Goal: Task Accomplishment & Management: Manage account settings

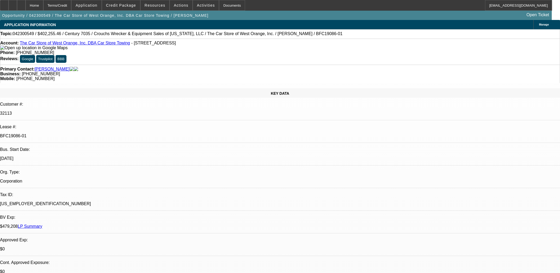
select select "0"
select select "6"
select select "0"
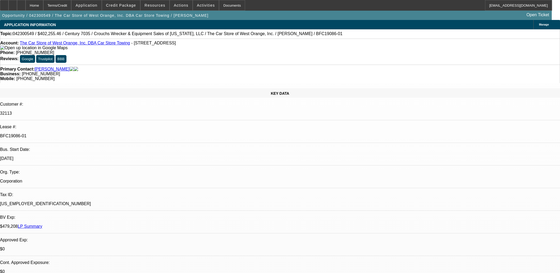
select select "0"
select select "6"
select select "0"
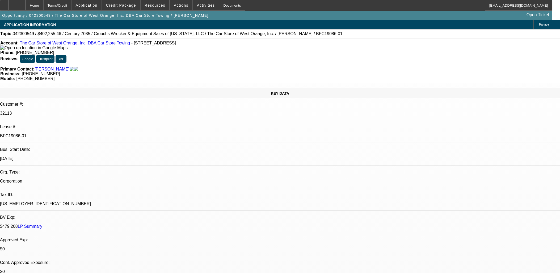
select select "0.1"
select select "4"
select select "0"
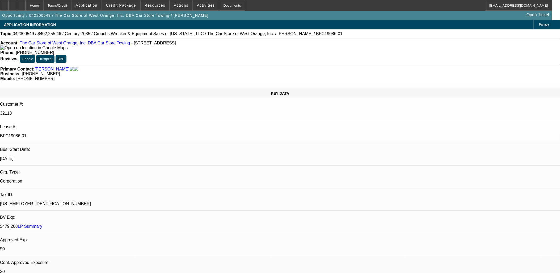
select select "6"
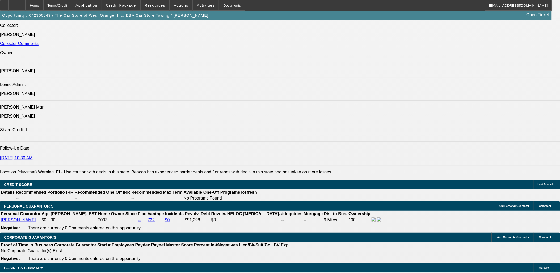
scroll to position [768, 0]
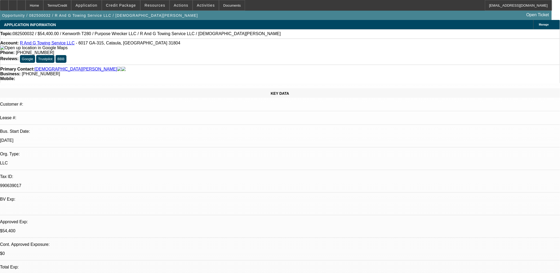
select select "0"
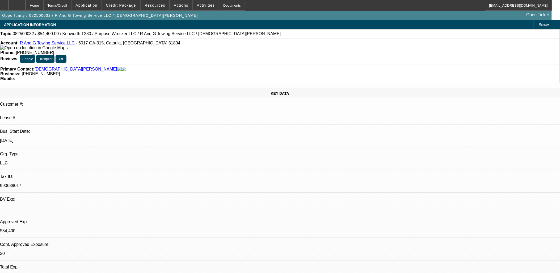
select select "0"
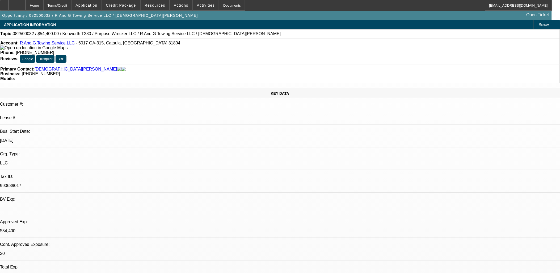
select select "0"
select select "1"
select select "3"
select select "6"
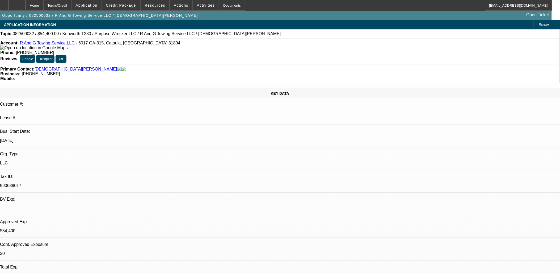
select select "1"
select select "3"
select select "6"
select select "1"
select select "3"
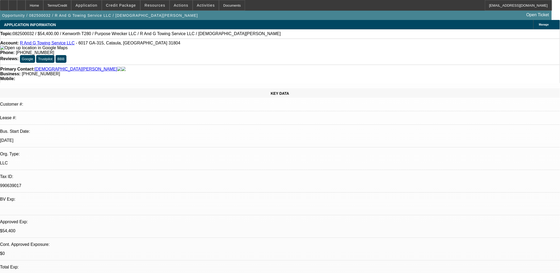
select select "6"
select select "1"
select select "3"
select select "6"
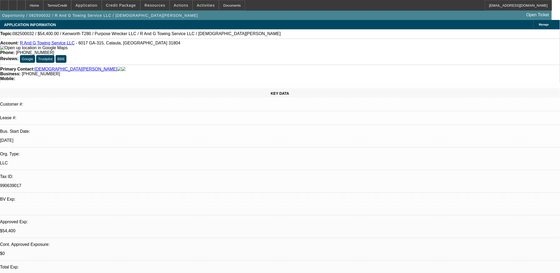
scroll to position [0, 0]
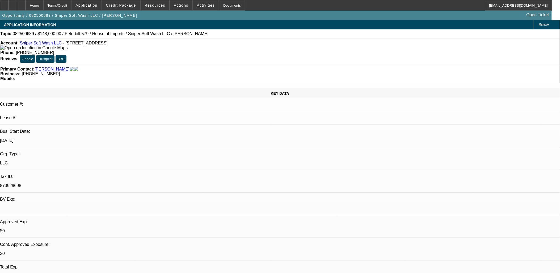
select select "0"
select select "2"
select select "0"
select select "2"
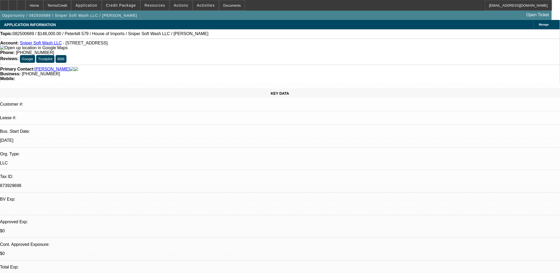
select select "0"
select select "2"
select select "0"
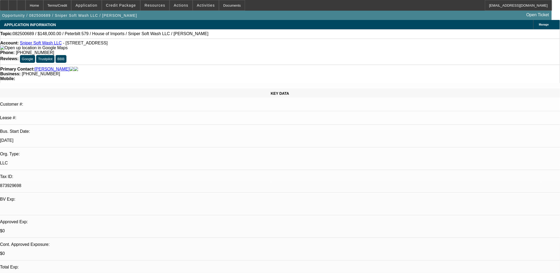
select select "0"
select select "1"
select select "2"
select select "6"
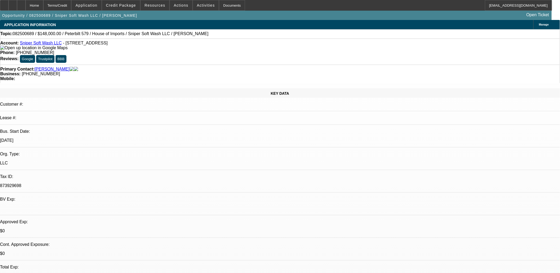
select select "1"
select select "2"
select select "6"
select select "1"
select select "2"
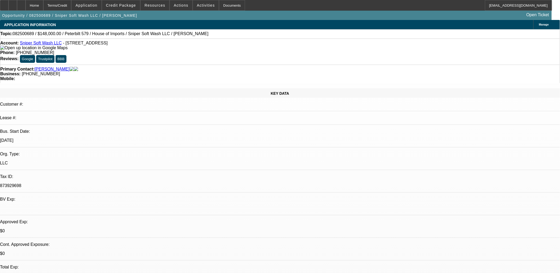
select select "6"
select select "1"
select select "6"
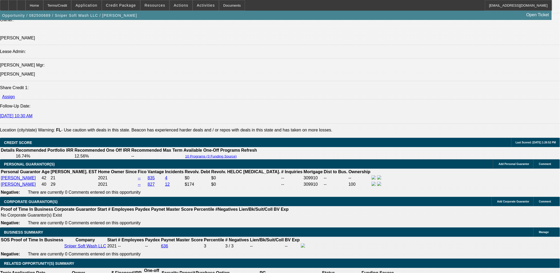
scroll to position [709, 0]
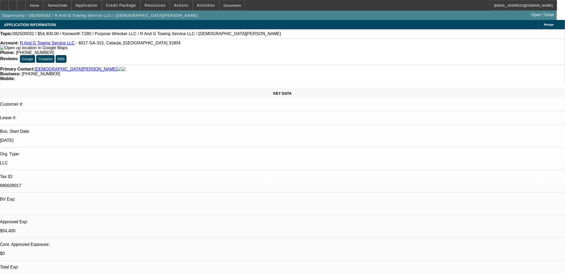
select select "0"
select select "3"
select select "0"
select select "6"
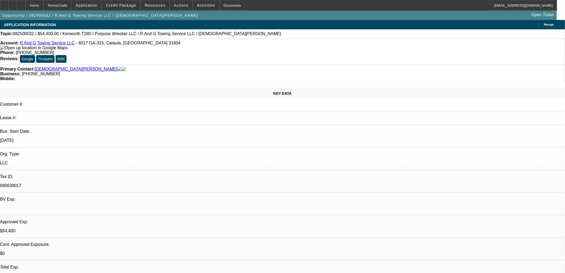
select select "0"
select select "3"
select select "0"
select select "6"
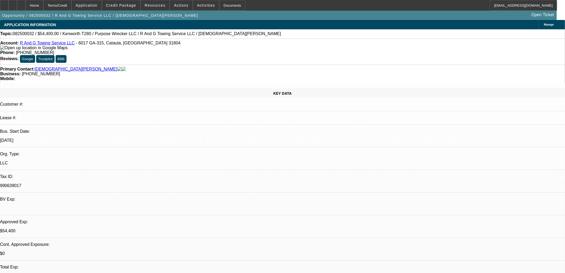
select select "0"
select select "3"
select select "0"
select select "6"
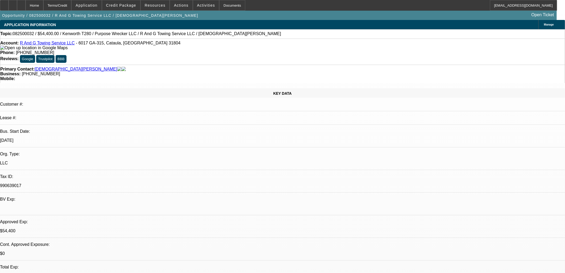
select select "0"
select select "3"
select select "0"
select select "6"
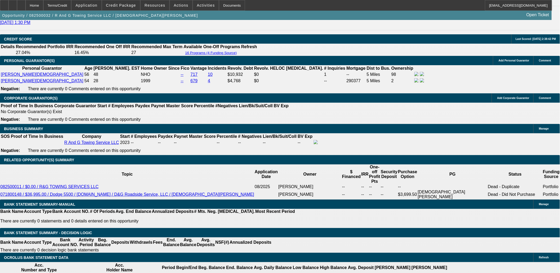
scroll to position [739, 0]
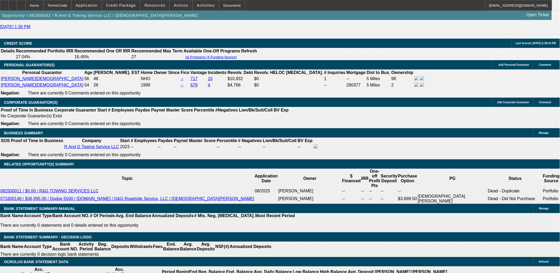
select select "0.15"
select select "2"
select select "0"
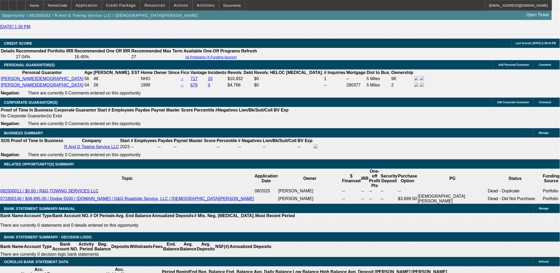
select select "6"
select select "0.15"
select select "2"
select select "0"
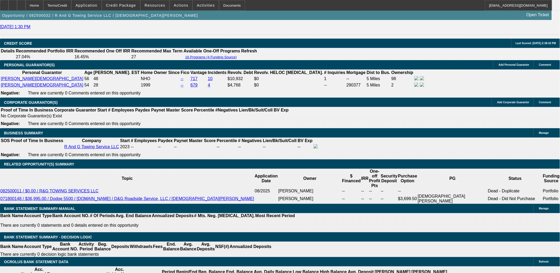
select select "6"
select select "0.15"
select select "2"
select select "0"
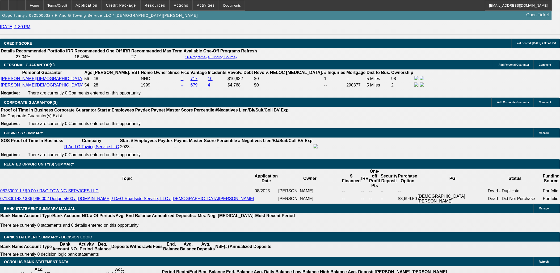
select select "6"
select select "0.15"
select select "2"
select select "0"
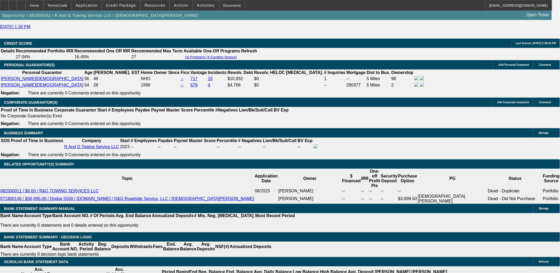
select select "6"
select select "0"
select select "3"
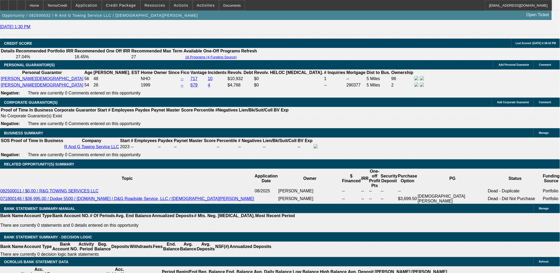
select select "0"
select select "6"
select select "0"
select select "3"
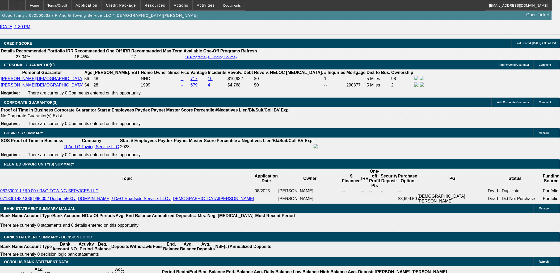
select select "0"
select select "6"
select select "0"
select select "3"
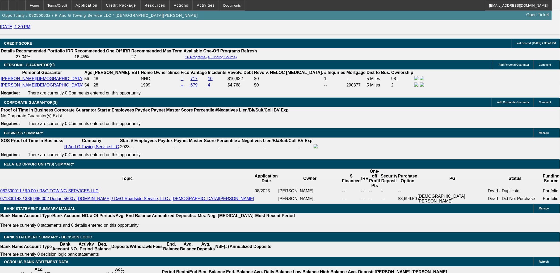
select select "0"
select select "6"
select select "0"
select select "3"
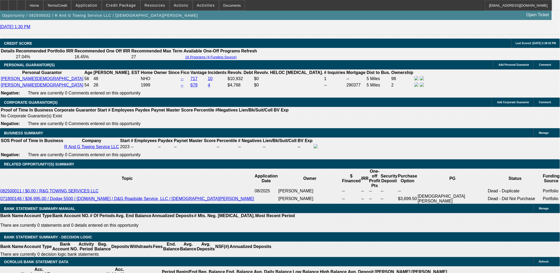
select select "0"
select select "6"
drag, startPoint x: 446, startPoint y: 189, endPoint x: 458, endPoint y: 195, distance: 13.3
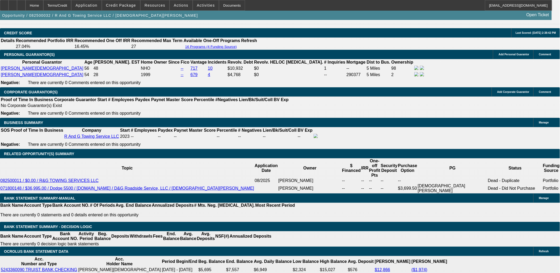
scroll to position [739, 0]
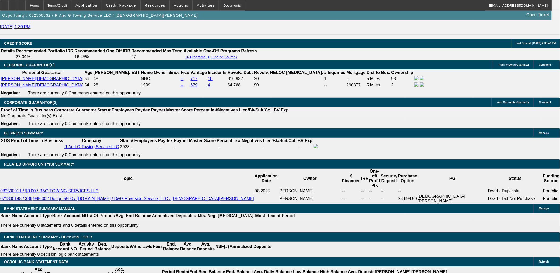
select select "0.15"
select select "2"
select select "0"
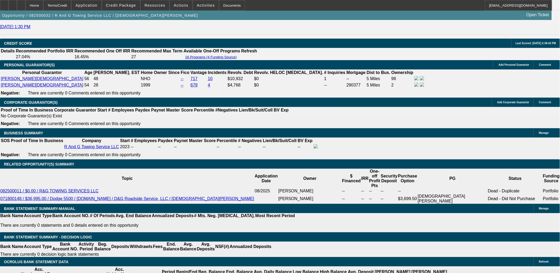
select select "6"
select select "0.15"
select select "2"
select select "0"
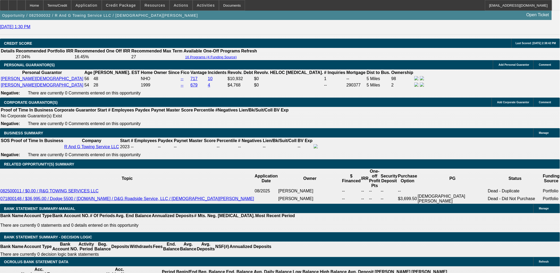
select select "6"
select select "0.15"
select select "2"
select select "0"
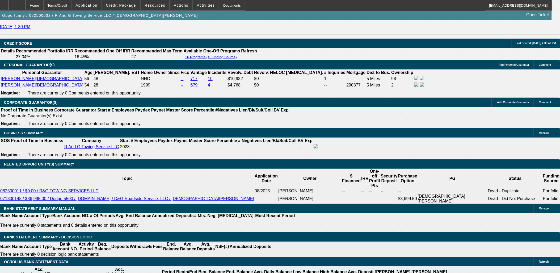
select select "6"
select select "0.15"
select select "2"
select select "0"
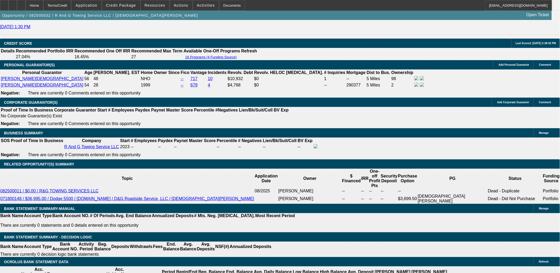
select select "6"
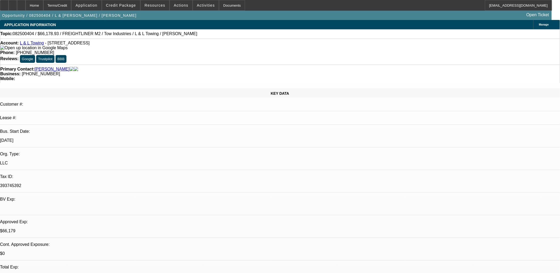
select select "0"
select select "2"
select select "0.1"
select select "0"
select select "2"
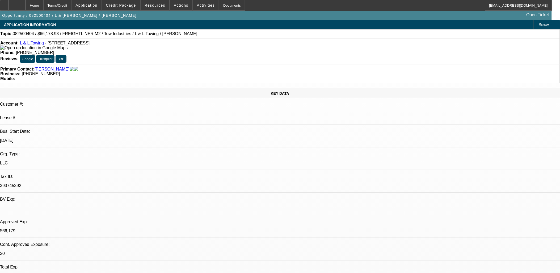
select select "0.1"
select select "0"
select select "2"
select select "0.1"
select select "0"
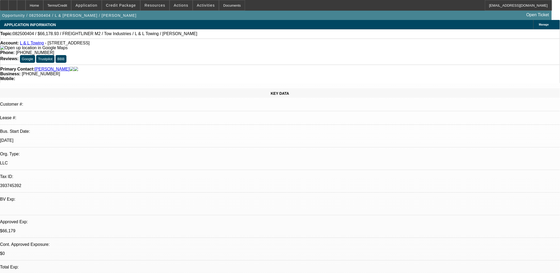
select select "2"
select select "0.1"
select select "1"
select select "2"
select select "4"
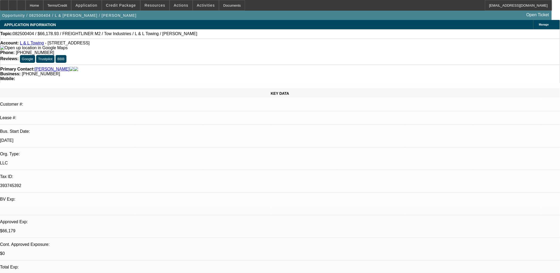
select select "1"
select select "2"
select select "4"
select select "1"
select select "2"
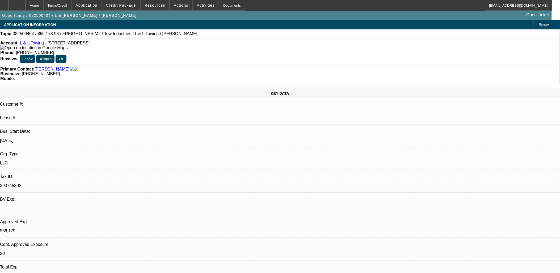
select select "4"
select select "1"
select select "2"
select select "4"
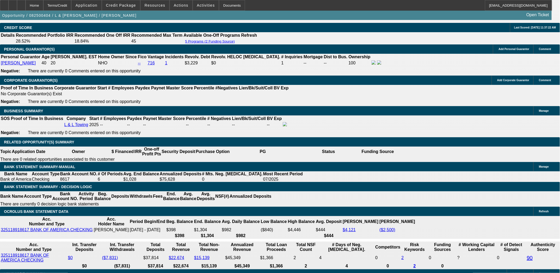
scroll to position [768, 0]
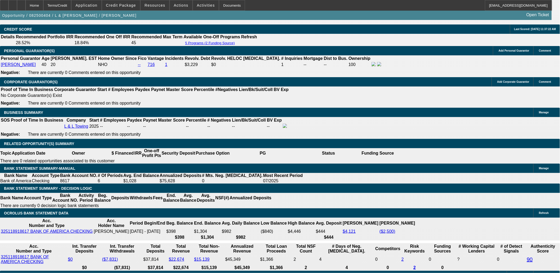
type input "UNKNOWN"
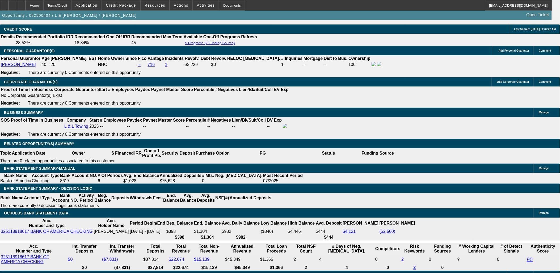
type input "3"
type input "$38,598.50"
type input "$19,299.25"
type input "36"
type input "$4,214.26"
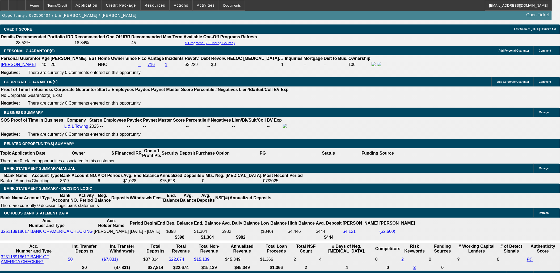
type input "$2,107.13"
type input "36"
type input "1"
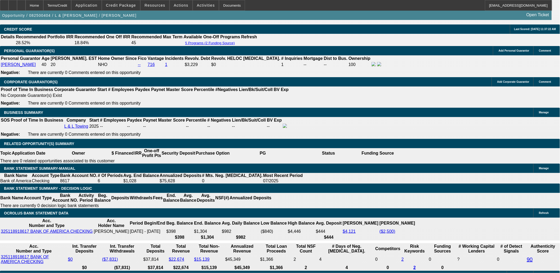
type input "$3,155.30"
type input "$1,577.65"
type input "17.5"
type input "$3,988.04"
type input "$1,994.02"
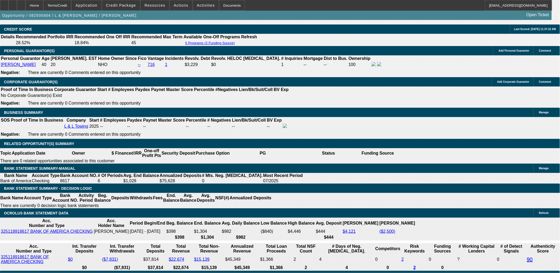
type input "$4,015.92"
type input "$2,007.96"
type input "17.5"
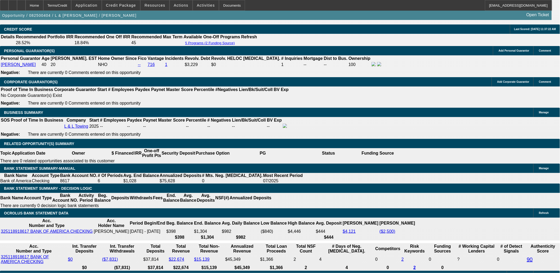
type input "$19"
type input "$38.00"
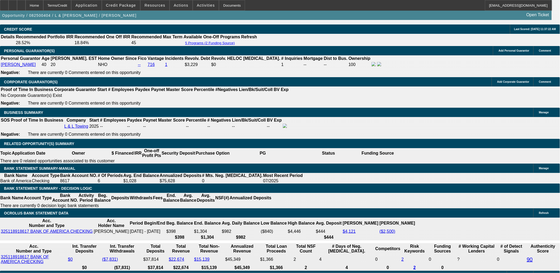
type input "$1995"
type input "$3,990.00"
type input "17"
type input "$1,995.00"
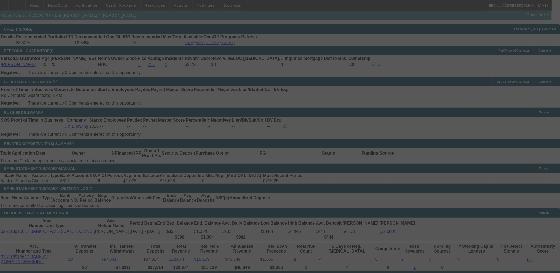
scroll to position [798, 0]
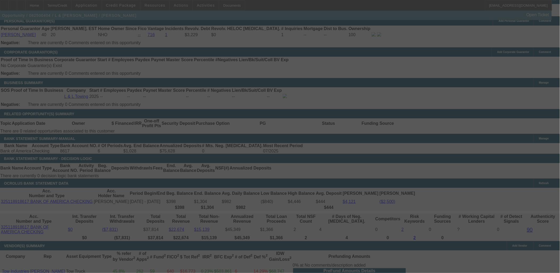
select select "0"
select select "2"
select select "0.1"
select select "4"
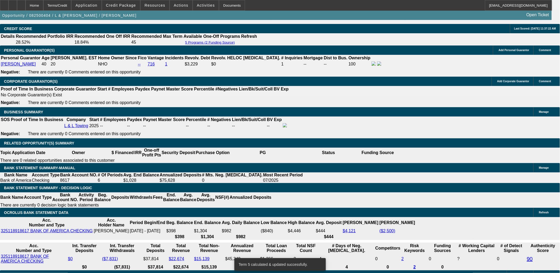
scroll to position [768, 0]
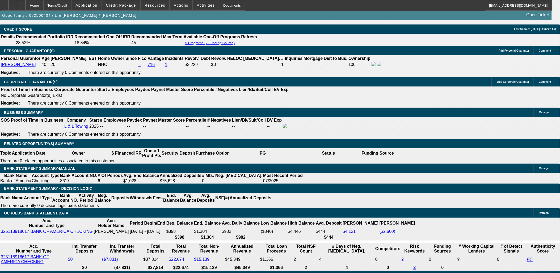
type input "UNKNOWN"
type input "15"
type input "$3,155.30"
type input "$1,577.65"
type input "$3,877.58"
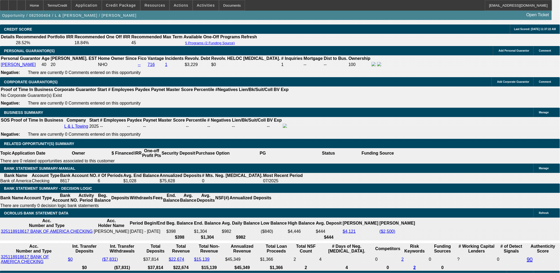
type input "$1,938.79"
type input "15"
type input "19"
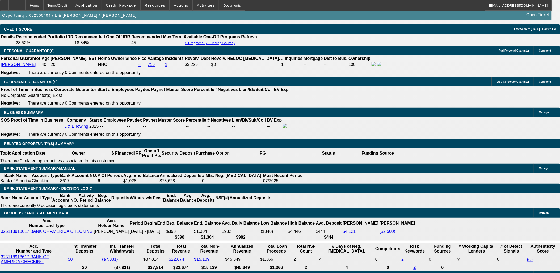
type input "$38.00"
type input "1995"
type input "$3,990.00"
type input "17"
type input "$1,995.00"
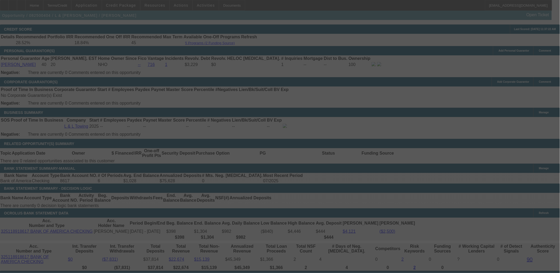
select select "0"
select select "2"
select select "0.1"
select select "4"
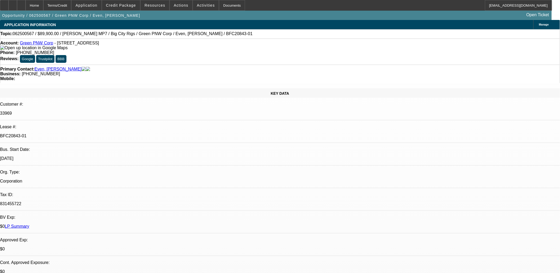
select select "0"
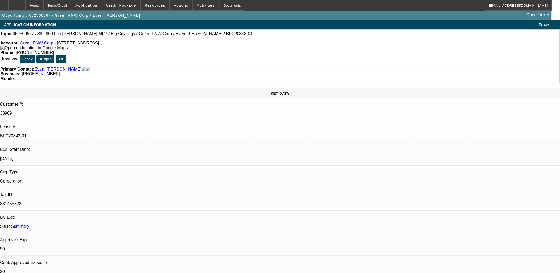
select select "0"
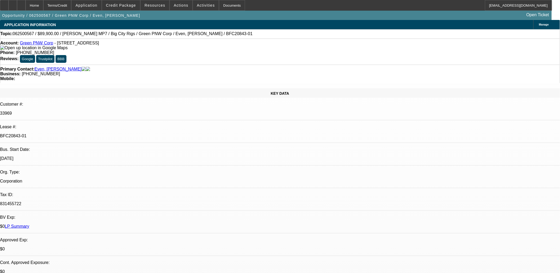
select select "0"
select select "1"
select select "3"
select select "6"
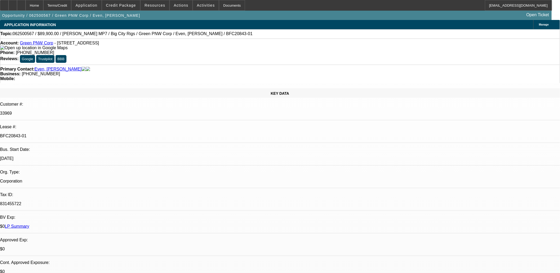
select select "1"
select select "3"
select select "6"
select select "1"
select select "3"
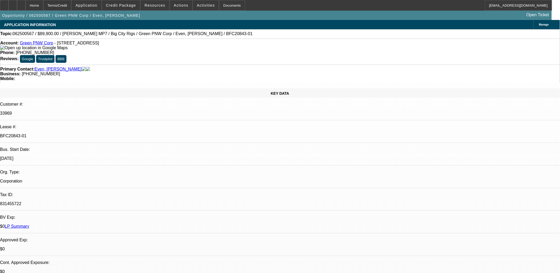
select select "6"
select select "1"
select select "3"
select select "6"
click at [125, 1] on span at bounding box center [121, 5] width 38 height 13
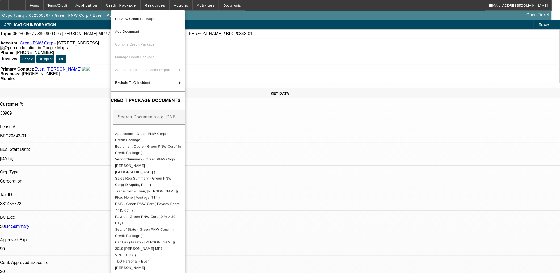
click at [296, 191] on div at bounding box center [280, 136] width 560 height 273
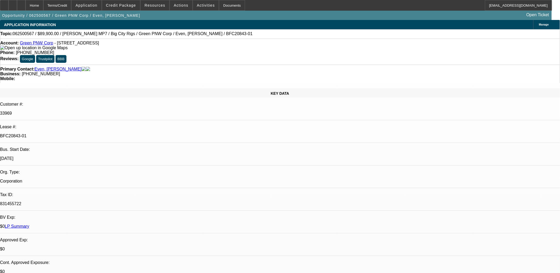
click at [123, 7] on span at bounding box center [121, 5] width 38 height 13
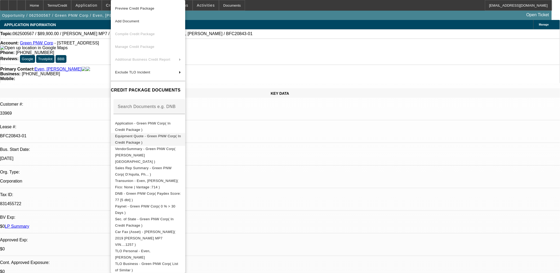
click at [154, 134] on span "Equipment Quote - Green PNW Corp( In Credit Package )" at bounding box center [148, 139] width 66 height 13
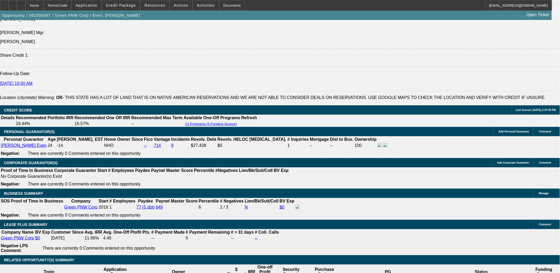
scroll to position [768, 0]
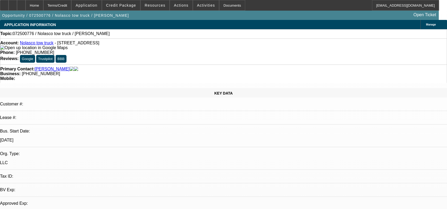
select select "0"
select select "2"
select select "0.1"
select select "1"
select select "2"
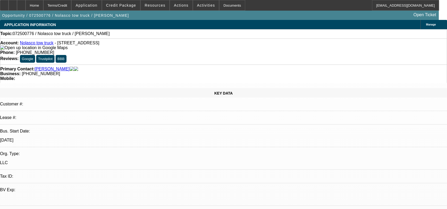
select select "4"
click at [196, 7] on span at bounding box center [206, 5] width 26 height 13
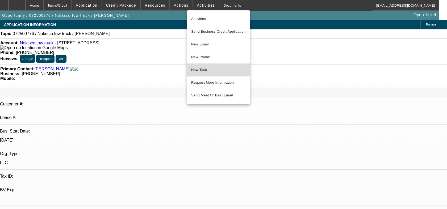
click at [209, 71] on span "New Task" at bounding box center [218, 70] width 55 height 6
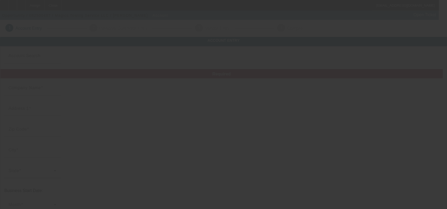
type input "[DATE]"
type input "Magics Towing Service LLC"
type input "[STREET_ADDRESS]"
type input "27870"
type input "[GEOGRAPHIC_DATA]"
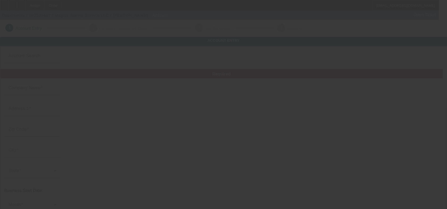
type input "[PHONE_NUMBER]"
type input "[EMAIL_ADDRESS][DOMAIN_NAME]"
type input "[US_EMPLOYER_IDENTIFICATION_NUMBER]"
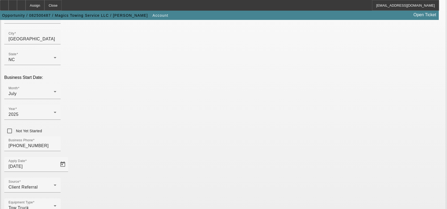
scroll to position [130, 0]
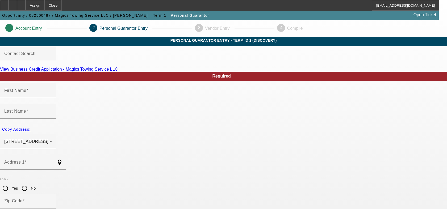
type input "Marquette"
type input "[PERSON_NAME]"
type input "1512 Garden Passage Dr"
radio input "true"
type input "27604"
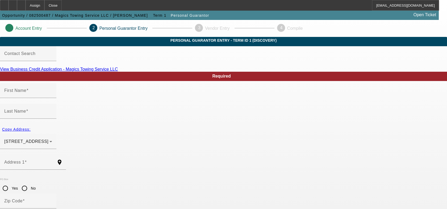
type input "[GEOGRAPHIC_DATA]"
type input "[PHONE_NUMBER]"
type input "100"
type input "237-69-2964"
type input "[EMAIL_ADDRESS][DOMAIN_NAME]"
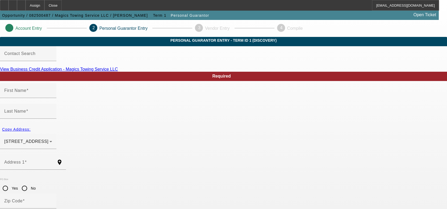
type input "[PHONE_NUMBER]"
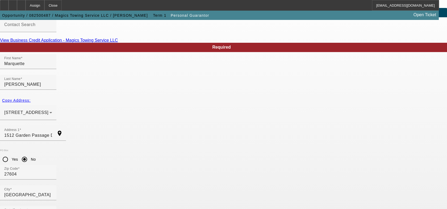
scroll to position [50, 0]
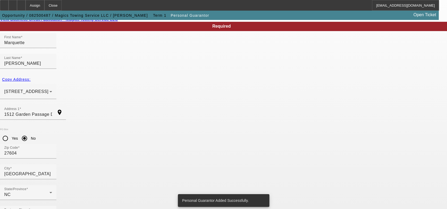
scroll to position [0, 0]
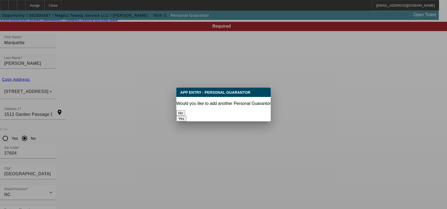
click at [185, 112] on button "No" at bounding box center [180, 113] width 9 height 6
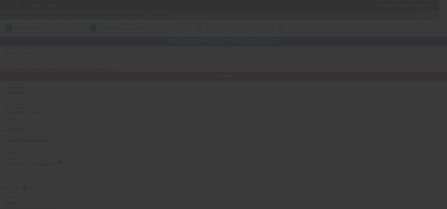
scroll to position [50, 0]
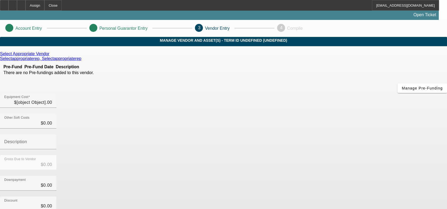
type input "$62,000.00"
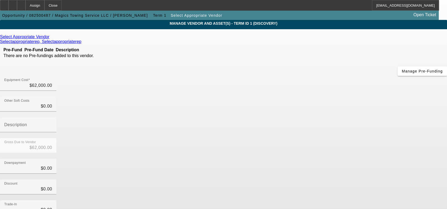
scroll to position [61, 0]
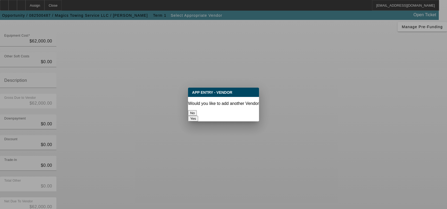
click at [197, 111] on button "No" at bounding box center [192, 113] width 9 height 6
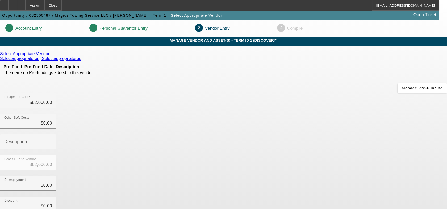
scroll to position [61, 0]
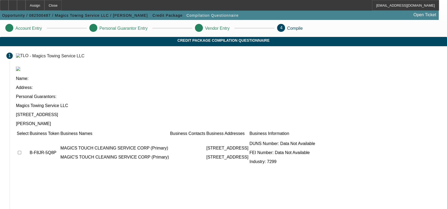
click at [21, 151] on input "checkbox" at bounding box center [19, 152] width 3 height 3
checkbox input "true"
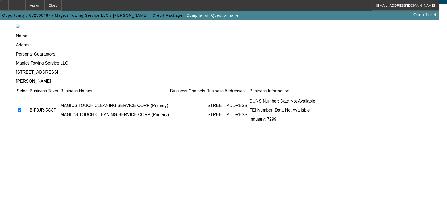
scroll to position [64, 0]
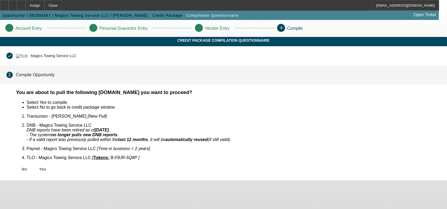
scroll to position [0, 0]
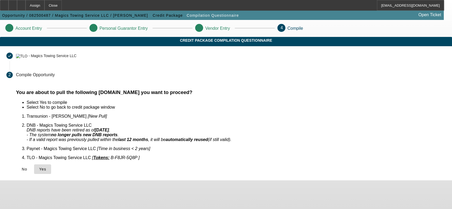
click at [51, 163] on span at bounding box center [42, 169] width 17 height 13
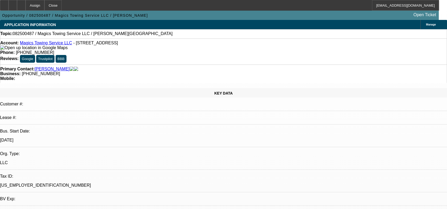
select select "0"
select select "2"
select select "0.1"
select select "1"
select select "2"
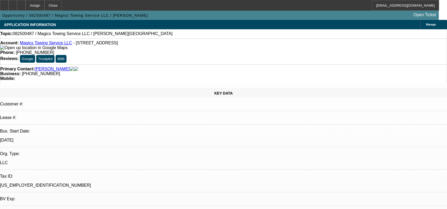
select select "4"
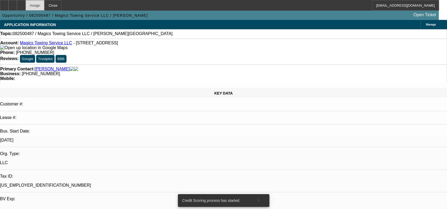
click at [44, 5] on div "Assign" at bounding box center [35, 5] width 19 height 11
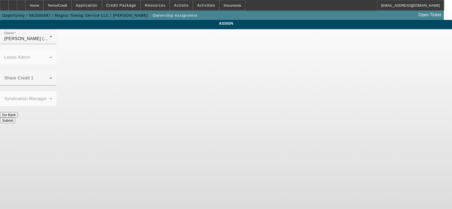
click at [15, 118] on button "Submit" at bounding box center [7, 121] width 15 height 6
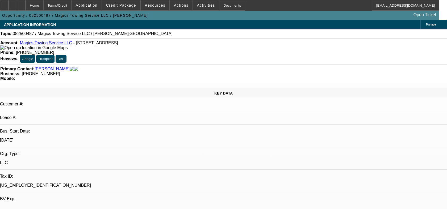
select select "0"
select select "2"
select select "0.1"
select select "4"
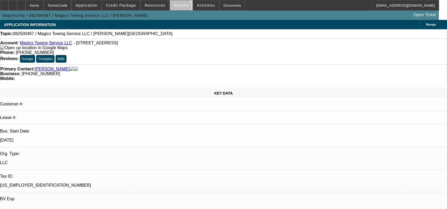
click at [175, 9] on span at bounding box center [181, 5] width 23 height 13
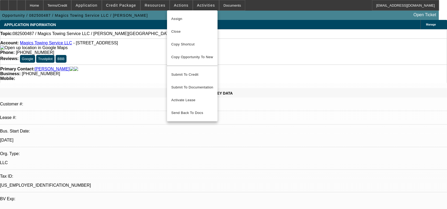
click at [198, 6] on div at bounding box center [223, 104] width 447 height 209
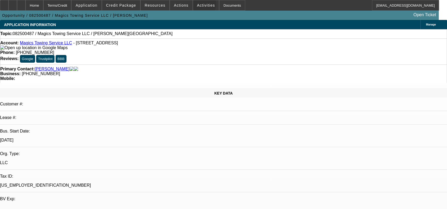
click at [198, 6] on span "Activities" at bounding box center [206, 5] width 18 height 4
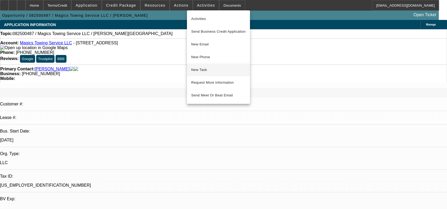
click at [203, 70] on span "New Task" at bounding box center [218, 70] width 55 height 6
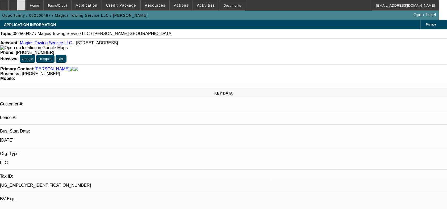
click at [26, 5] on div at bounding box center [21, 5] width 9 height 11
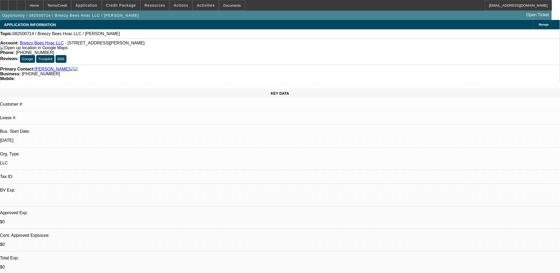
select select "0"
select select "2"
select select "0.1"
select select "1"
select select "2"
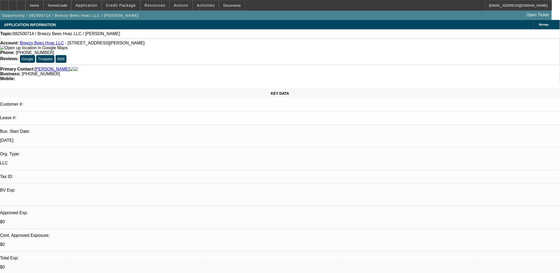
select select "4"
click at [199, 2] on span at bounding box center [206, 5] width 26 height 13
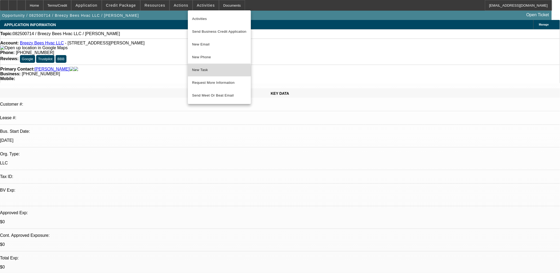
click at [211, 71] on span "New Task" at bounding box center [219, 70] width 55 height 6
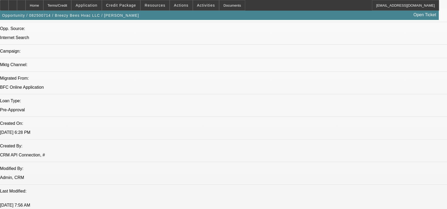
scroll to position [266, 0]
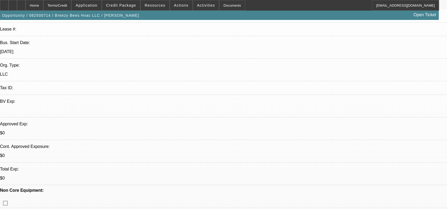
scroll to position [0, 0]
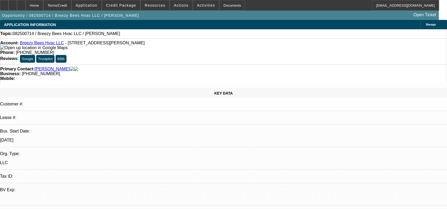
click at [178, 3] on span at bounding box center [181, 5] width 23 height 13
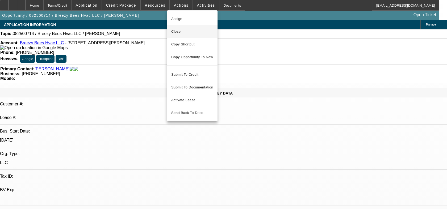
click at [178, 32] on span "Close" at bounding box center [192, 31] width 42 height 6
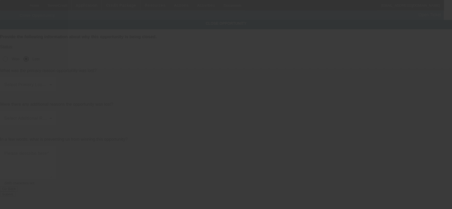
click at [49, 84] on span at bounding box center [26, 87] width 45 height 6
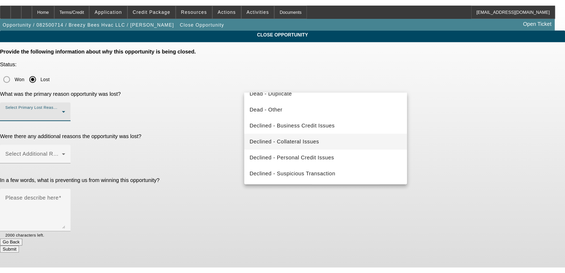
scroll to position [42, 0]
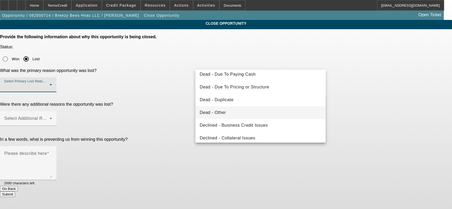
click at [235, 112] on mat-option "Dead - Other" at bounding box center [260, 112] width 130 height 13
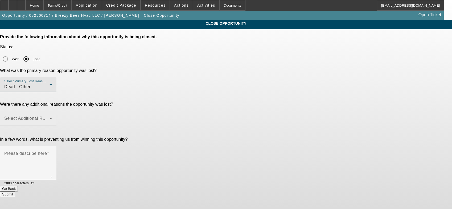
click at [49, 118] on span at bounding box center [26, 121] width 45 height 6
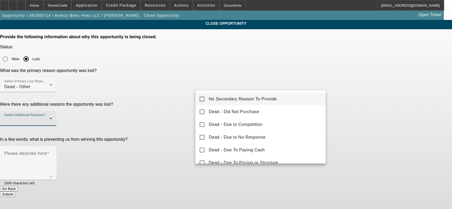
click at [227, 101] on span "No Secondary Reason To Provide" at bounding box center [243, 99] width 68 height 6
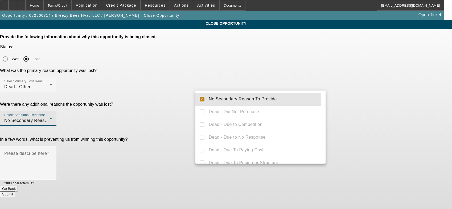
click at [170, 95] on div at bounding box center [226, 104] width 452 height 209
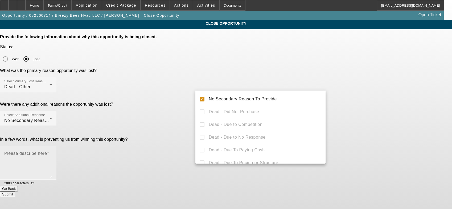
click at [52, 153] on textarea "Please describe here" at bounding box center [28, 166] width 48 height 26
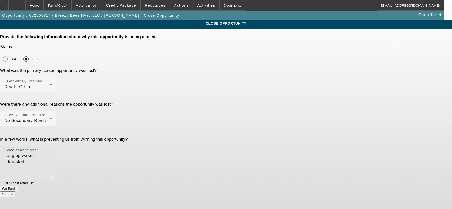
type textarea "hung up wasnt interested"
click at [15, 192] on button "Submit" at bounding box center [7, 195] width 15 height 6
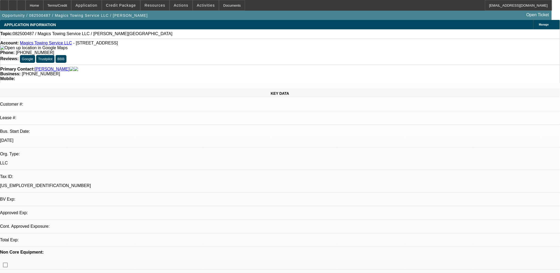
select select "0"
select select "2"
select select "0.1"
select select "1"
select select "2"
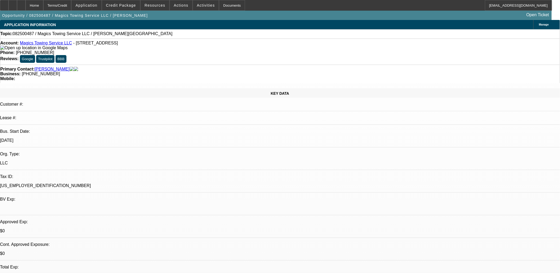
select select "4"
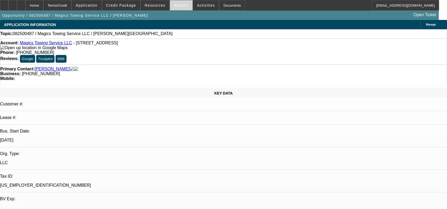
click at [179, 9] on span at bounding box center [181, 5] width 23 height 13
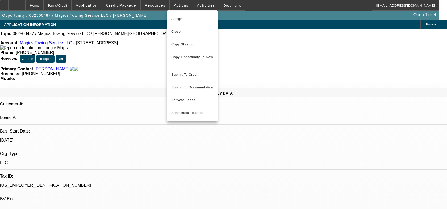
click at [198, 5] on div at bounding box center [223, 104] width 447 height 209
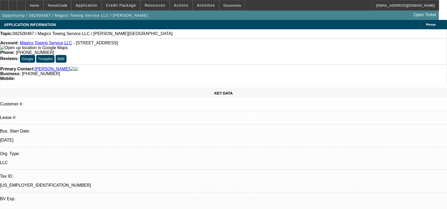
click at [198, 5] on span "Activities" at bounding box center [206, 5] width 18 height 4
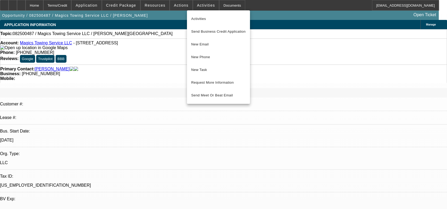
click at [180, 6] on div at bounding box center [223, 104] width 447 height 209
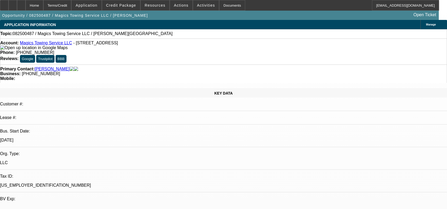
click at [180, 6] on span "Actions" at bounding box center [181, 5] width 15 height 4
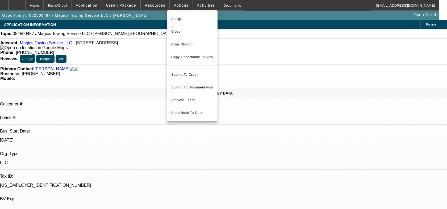
click at [118, 57] on div at bounding box center [223, 104] width 447 height 209
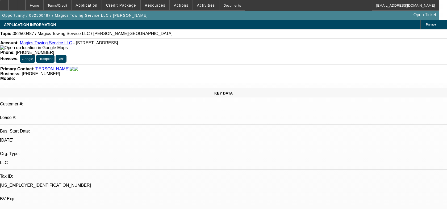
drag, startPoint x: 118, startPoint y: 57, endPoint x: 182, endPoint y: 102, distance: 78.7
click at [177, 10] on span at bounding box center [181, 5] width 23 height 13
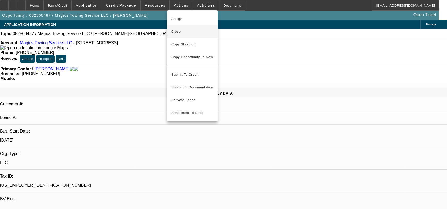
click at [178, 31] on span "Close" at bounding box center [192, 31] width 42 height 6
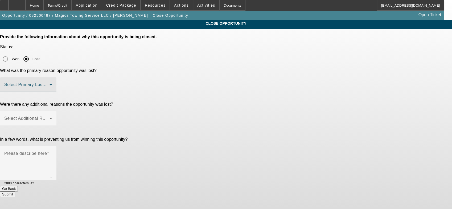
click at [49, 84] on span at bounding box center [26, 87] width 45 height 6
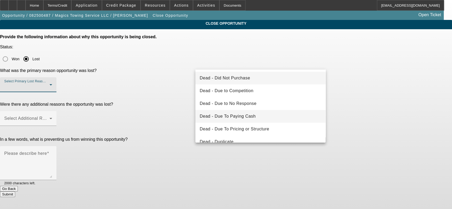
drag, startPoint x: 240, startPoint y: 77, endPoint x: 238, endPoint y: 115, distance: 38.6
click at [238, 115] on div "Dead - Did Not Purchase Dead - Due to Competition Dead - Due to No Response Dea…" at bounding box center [260, 106] width 130 height 73
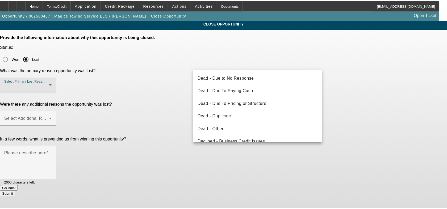
scroll to position [13, 0]
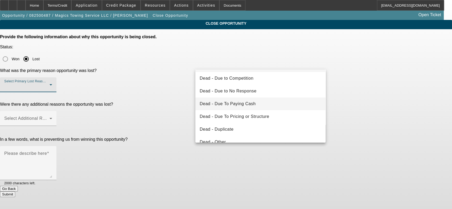
click at [236, 106] on span "Dead - Due To Paying Cash" at bounding box center [227, 104] width 56 height 6
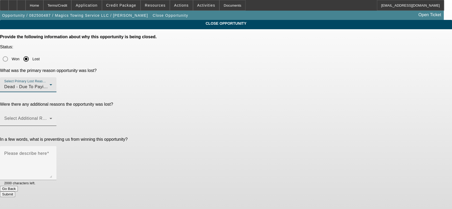
click at [49, 118] on span at bounding box center [26, 121] width 45 height 6
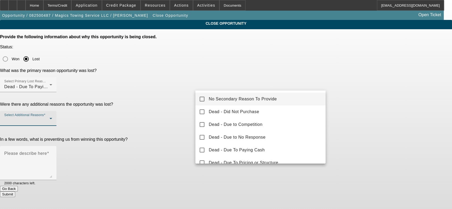
click at [233, 95] on mat-option "No Secondary Reason To Provide" at bounding box center [260, 99] width 130 height 13
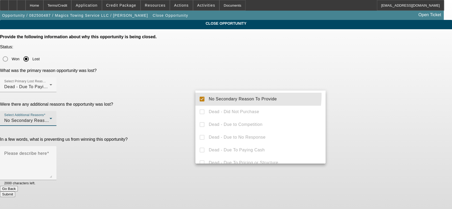
click at [171, 97] on div at bounding box center [226, 104] width 452 height 209
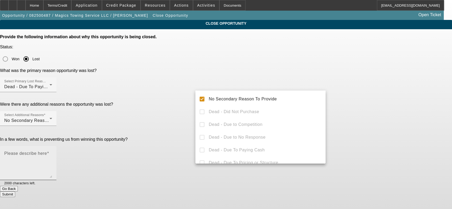
click at [52, 153] on textarea "Please describe here" at bounding box center [28, 166] width 48 height 26
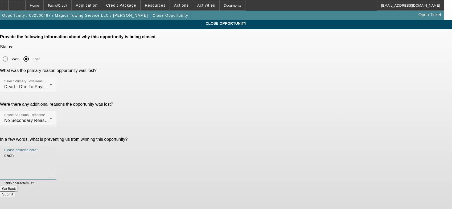
type textarea "cash"
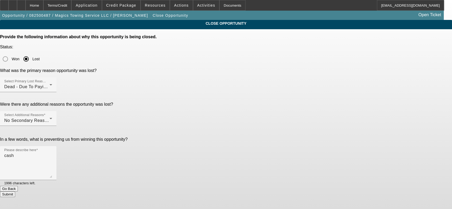
click at [15, 192] on button "Submit" at bounding box center [7, 195] width 15 height 6
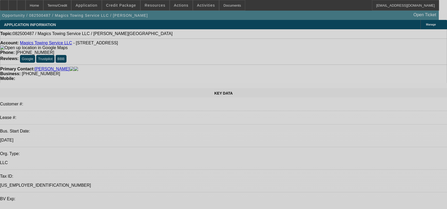
select select "0"
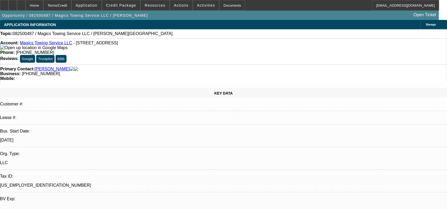
select select "2"
select select "0.1"
select select "4"
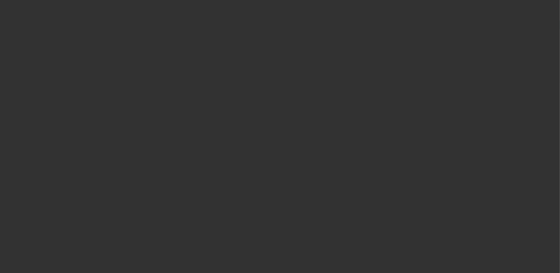
select select "0"
select select "2"
select select "0.1"
select select "1"
select select "2"
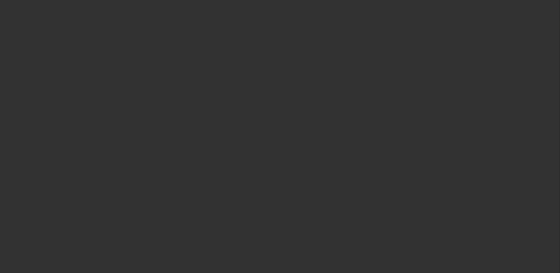
select select "4"
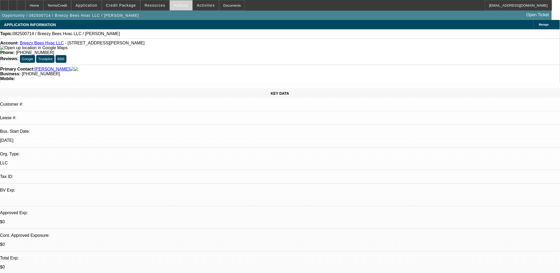
click at [180, 6] on span "Actions" at bounding box center [181, 5] width 15 height 4
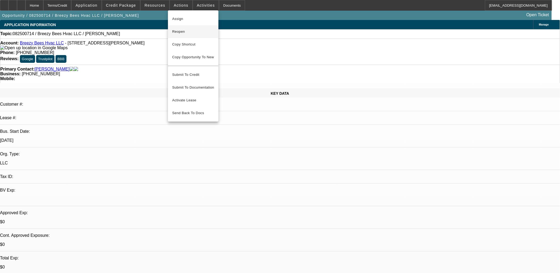
click at [187, 30] on span "Reopen" at bounding box center [193, 31] width 42 height 6
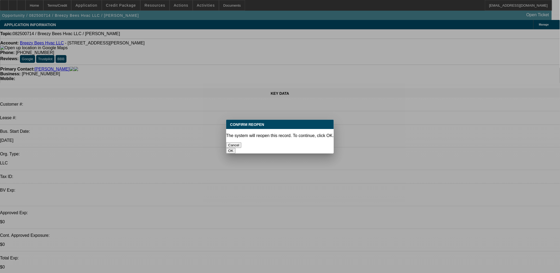
click at [236, 148] on button "OK" at bounding box center [230, 151] width 9 height 6
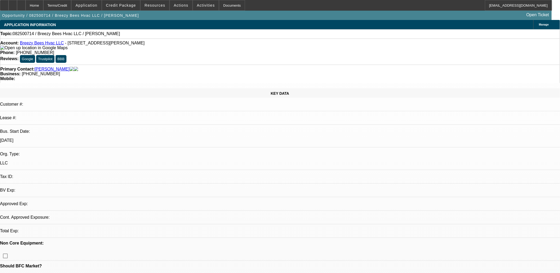
select select "0"
select select "2"
select select "0.1"
select select "1"
select select "2"
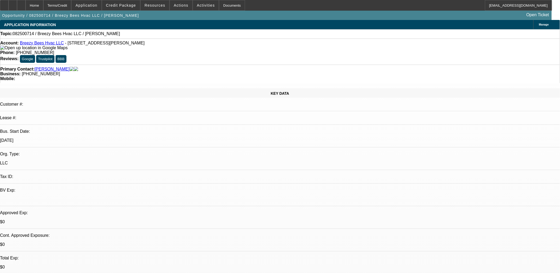
select select "4"
click at [176, 5] on span "Actions" at bounding box center [181, 5] width 15 height 4
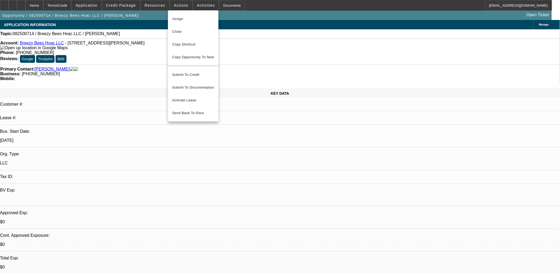
click at [202, 6] on div at bounding box center [280, 136] width 560 height 273
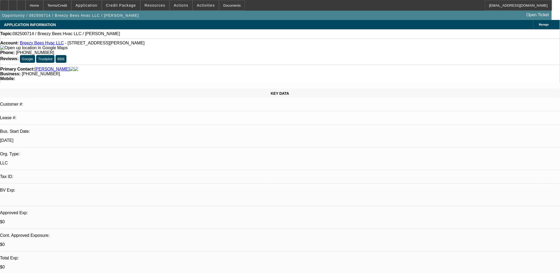
click at [202, 6] on span "Activities" at bounding box center [206, 5] width 18 height 4
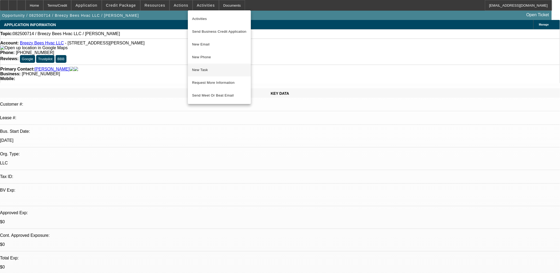
click at [213, 68] on span "New Task" at bounding box center [219, 70] width 55 height 6
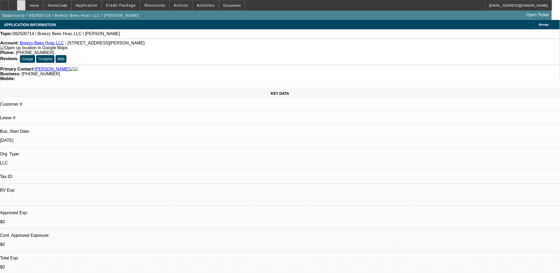
click at [26, 7] on div at bounding box center [21, 5] width 9 height 11
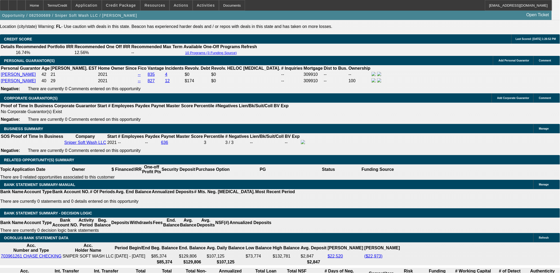
select select "0"
select select "2"
select select "0"
select select "2"
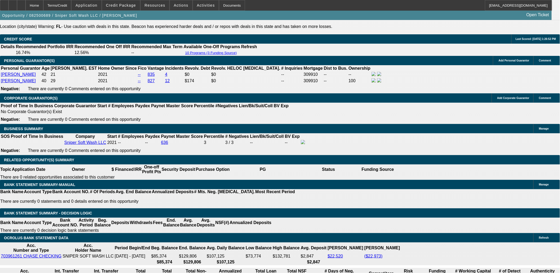
select select "0"
select select "2"
select select "0"
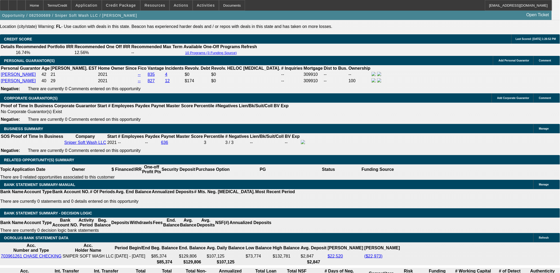
select select "0"
select select "1"
select select "2"
select select "6"
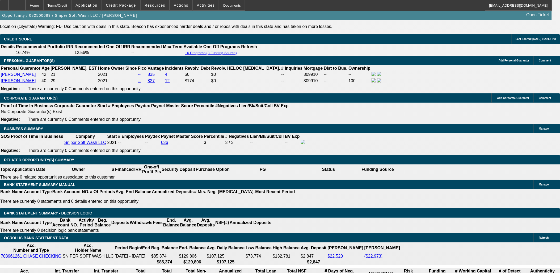
select select "1"
select select "2"
select select "6"
select select "1"
select select "2"
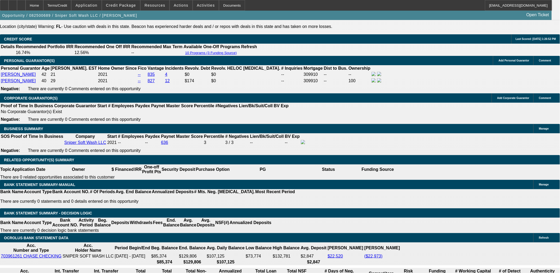
select select "6"
select select "1"
select select "6"
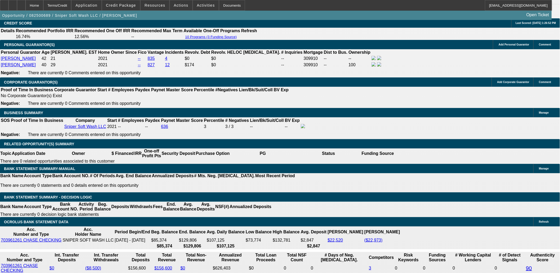
scroll to position [754, 0]
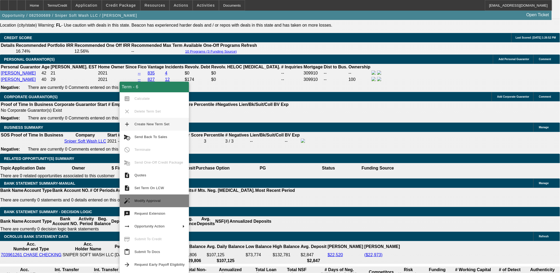
click at [155, 201] on span "Modify Approval" at bounding box center [148, 201] width 26 height 4
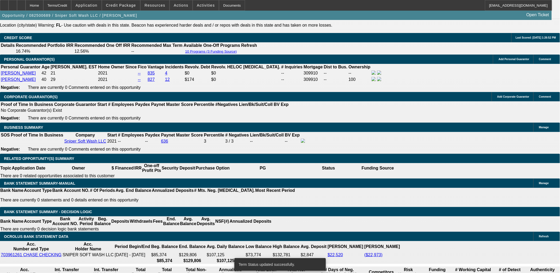
select select "0"
select select "2"
select select "0"
select select "6"
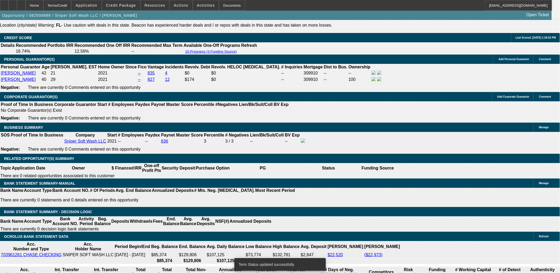
select select "0"
select select "2"
select select "0"
select select "6"
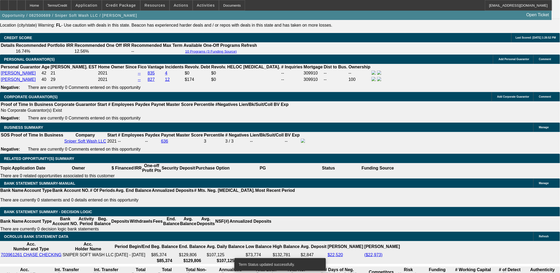
select select "0"
select select "2"
select select "0"
select select "6"
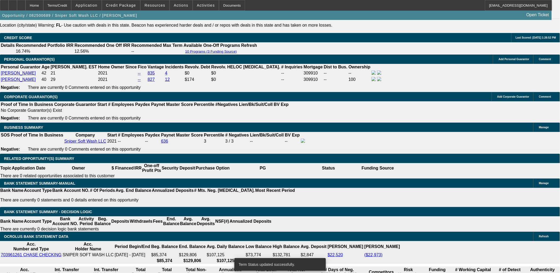
select select "0"
select select "2"
select select "0"
select select "6"
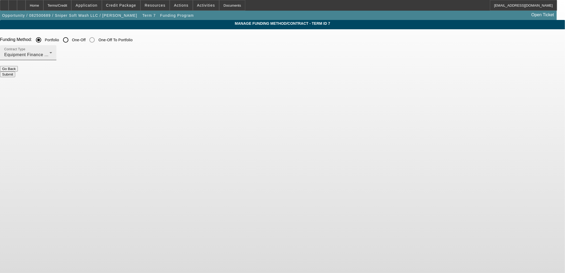
click at [52, 51] on div "Contract Type Equipment Finance Agreement" at bounding box center [28, 52] width 48 height 15
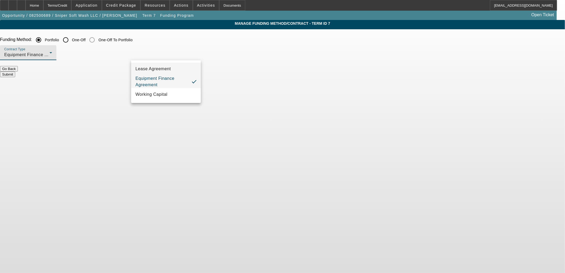
click at [159, 70] on span "Lease Agreement" at bounding box center [152, 69] width 35 height 6
click at [249, 102] on body "Home Terms/Credit Application Credit Package Resources Actions Activities Docum…" at bounding box center [282, 136] width 565 height 273
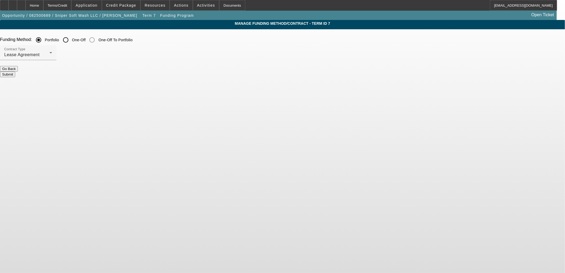
click at [15, 72] on button "Submit" at bounding box center [7, 75] width 15 height 6
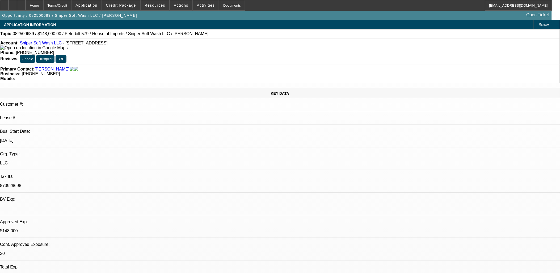
select select "0"
select select "2"
select select "0"
select select "6"
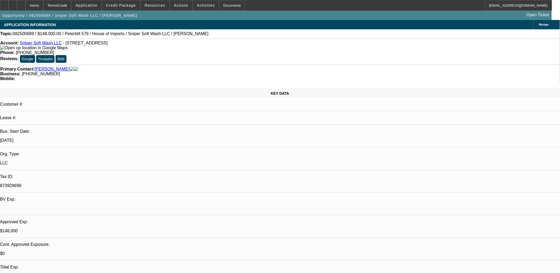
select select "0"
select select "2"
select select "0"
select select "6"
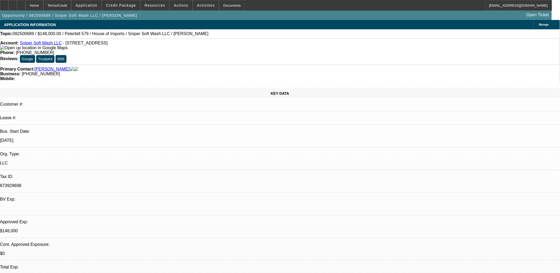
select select "0"
select select "2"
select select "0"
select select "6"
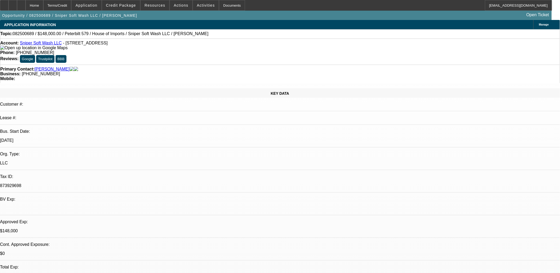
select select "0"
select select "2"
select select "0"
select select "6"
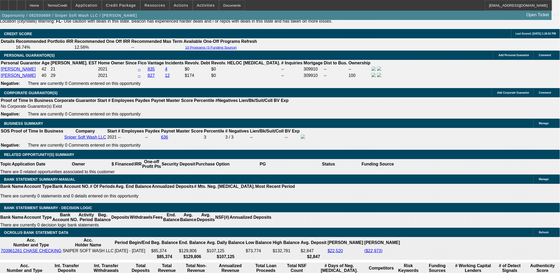
scroll to position [768, 0]
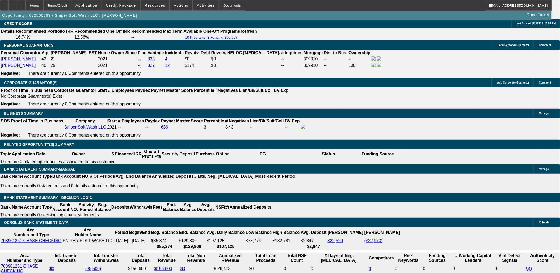
select select "0.1"
type input "$15,680.00"
type input "UNKNOWN"
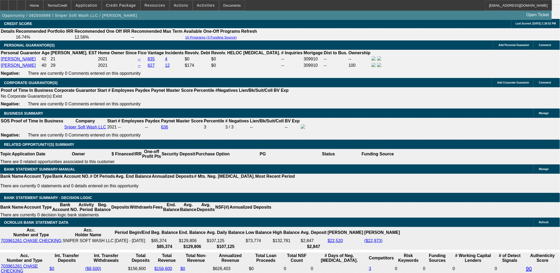
select select "4"
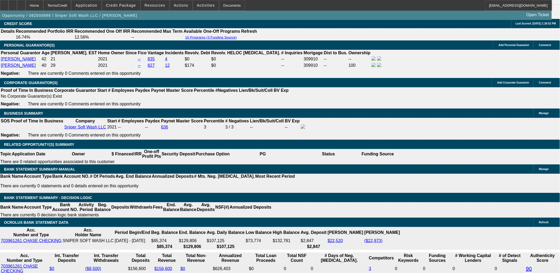
type input "1"
type input "$5,059.74"
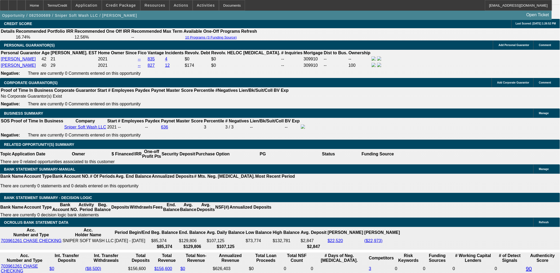
type input "$2,529.87"
type input "12."
type input "$6,584.36"
type input "$3,292.18"
type input "12.5"
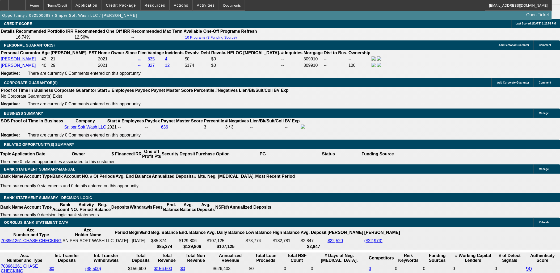
type input "$6,659.38"
type input "$3,329.69"
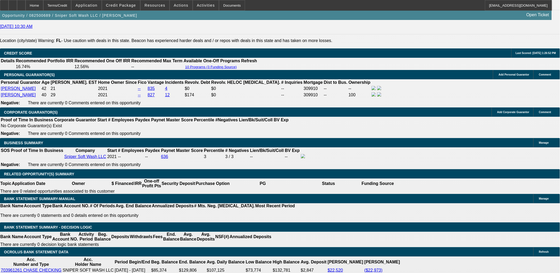
type input "12.5"
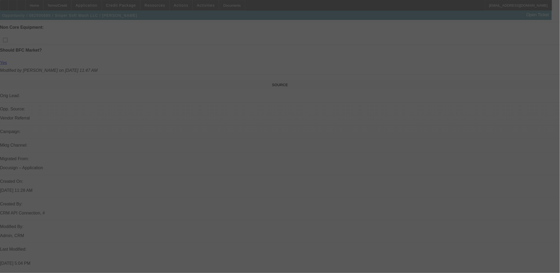
scroll to position [295, 0]
select select "0"
select select "2"
select select "0.1"
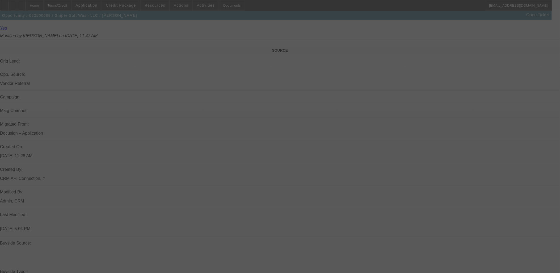
select select "4"
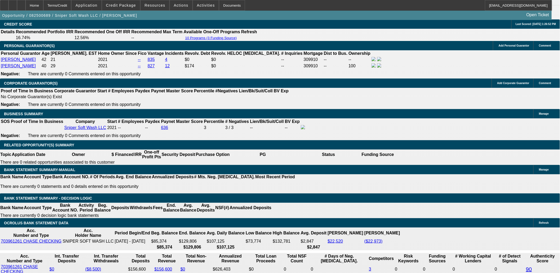
scroll to position [768, 0]
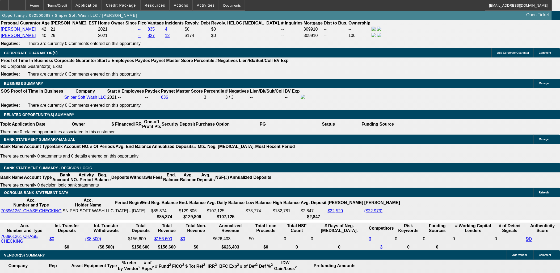
type input "UNKNOWN"
type input "1"
type input "$5,059.74"
type input "$2,529.87"
type input "14"
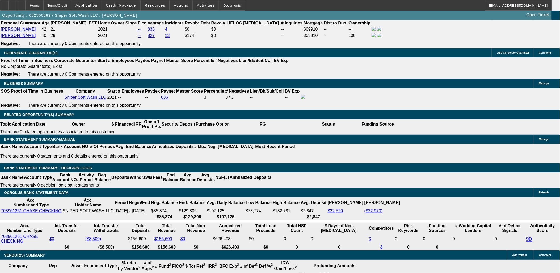
type input "$6,887.40"
type input "$3,443.70"
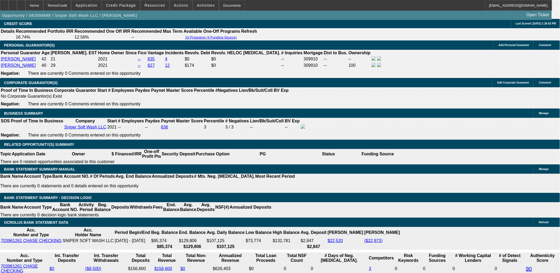
type input "14"
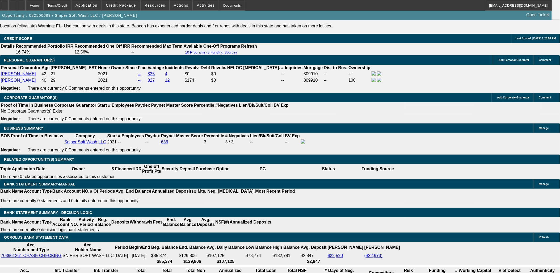
scroll to position [739, 0]
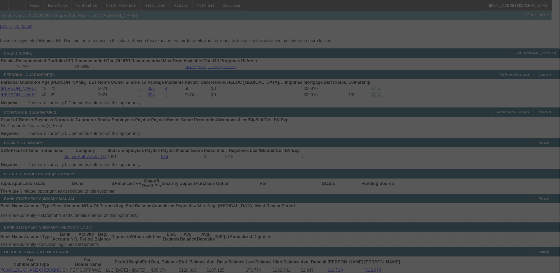
select select "0"
select select "2"
select select "0.1"
select select "4"
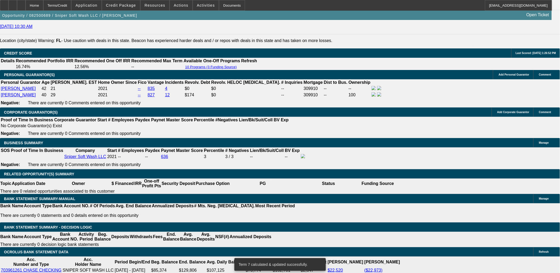
scroll to position [768, 0]
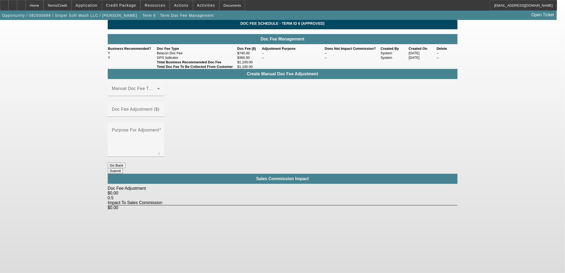
click at [126, 163] on button "Go Back" at bounding box center [117, 166] width 18 height 6
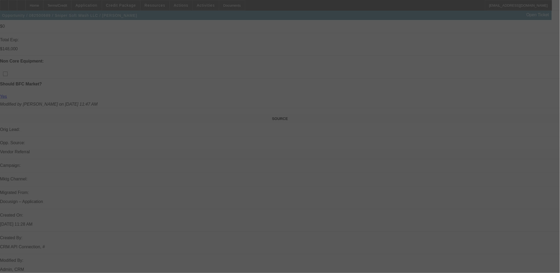
scroll to position [432, 0]
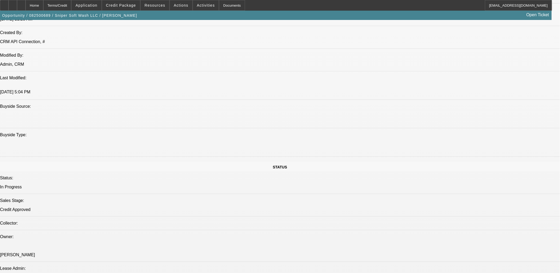
select select "0"
select select "2"
select select "0.1"
select select "4"
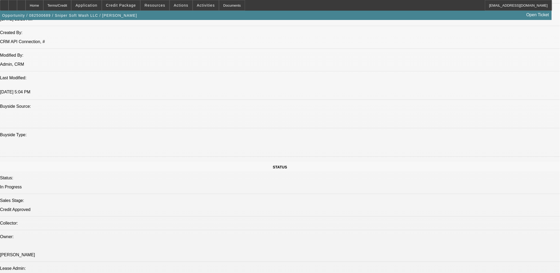
select select "0"
select select "2"
select select "0"
select select "6"
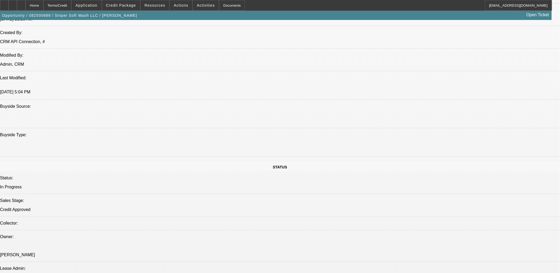
select select "0"
select select "2"
select select "0"
select select "6"
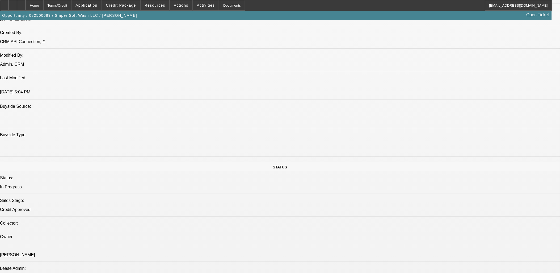
select select "0"
select select "2"
select select "0"
select select "6"
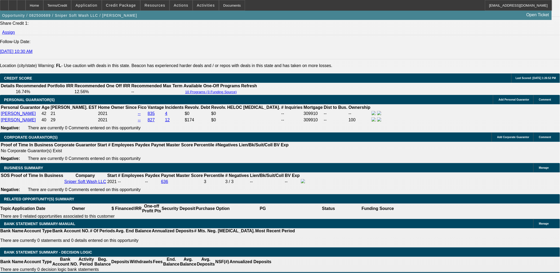
scroll to position [757, 0]
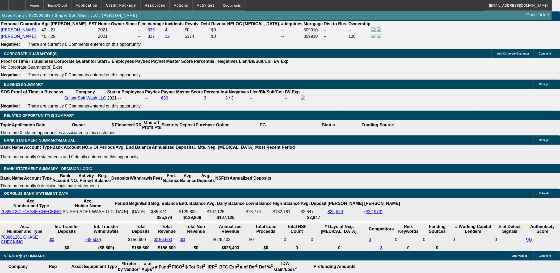
scroll to position [787, 0]
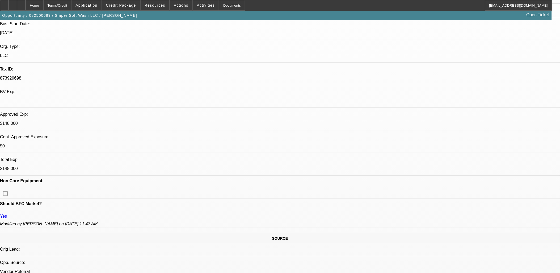
scroll to position [166, 0]
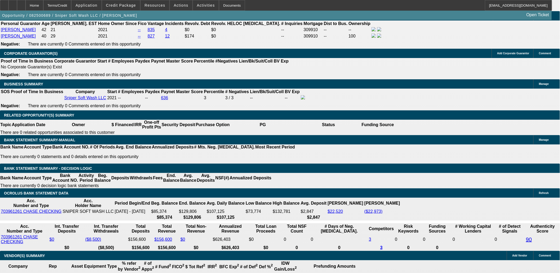
scroll to position [787, 0]
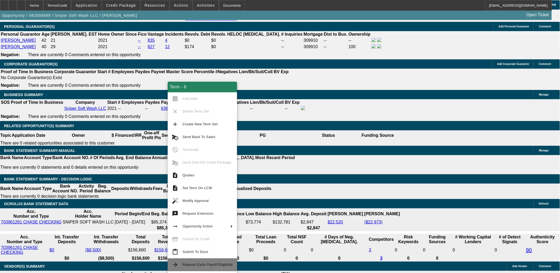
click at [208, 263] on span "Request Early Payoff Eligibility" at bounding box center [208, 265] width 50 height 4
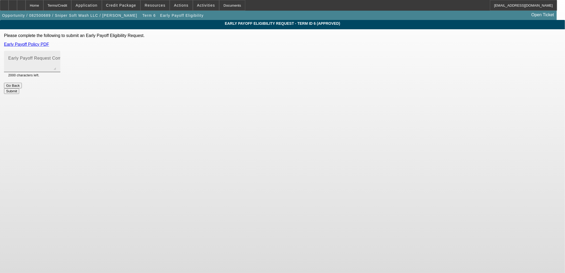
click at [56, 62] on textarea "Early Payoff Request Comment" at bounding box center [32, 63] width 48 height 13
type textarea "EBO customer request"
click at [19, 88] on button "Submit" at bounding box center [11, 91] width 15 height 6
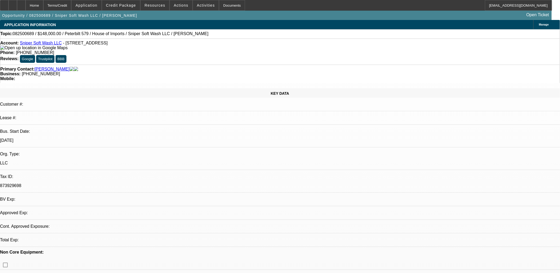
select select "0"
select select "2"
select select "0.1"
select select "4"
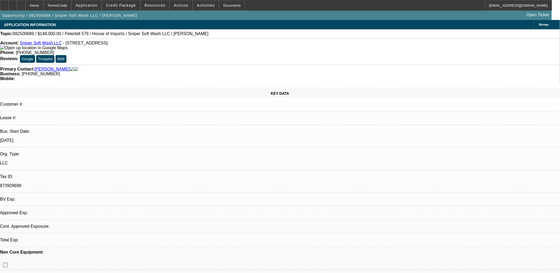
select select "0"
select select "2"
select select "0"
select select "6"
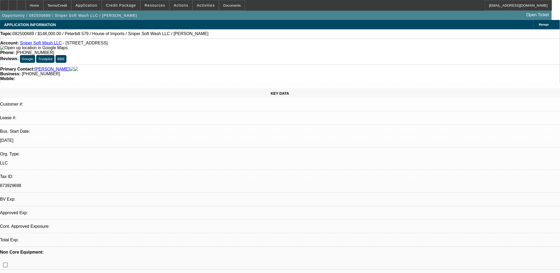
select select "0"
select select "2"
select select "0"
select select "6"
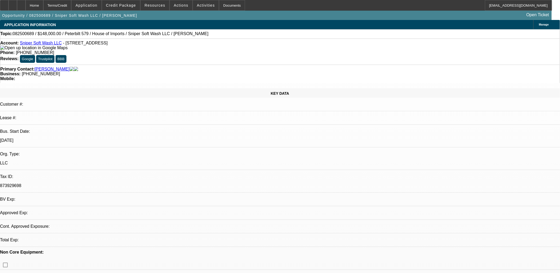
select select "0"
select select "2"
select select "0"
select select "6"
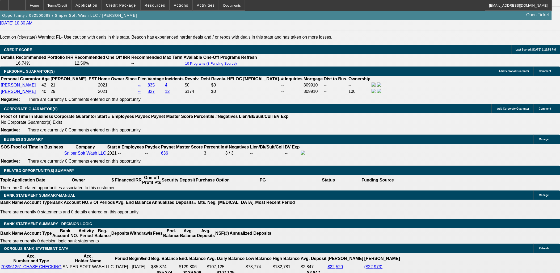
scroll to position [798, 0]
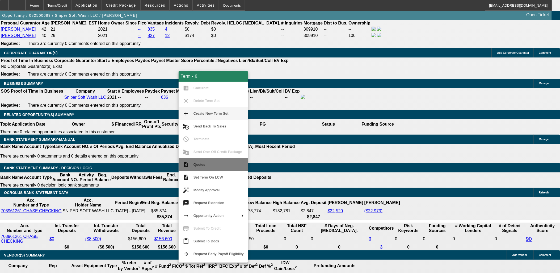
click at [199, 164] on span "Quotes" at bounding box center [200, 165] width 12 height 4
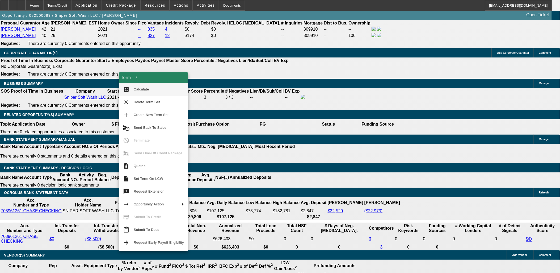
click at [149, 166] on span "Quotes" at bounding box center [159, 166] width 50 height 6
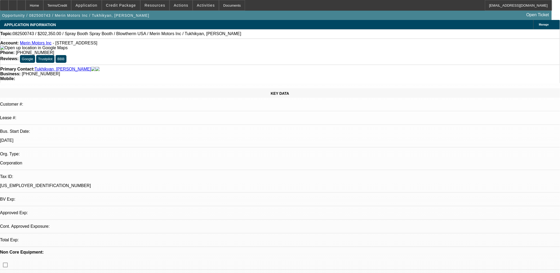
select select "0"
select select "0.1"
select select "0.2"
select select "2"
select select "0.1"
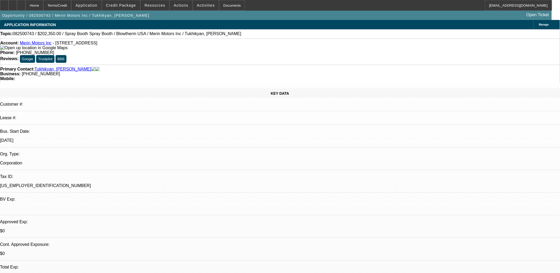
select select "1"
select select "4"
select select "1"
select select "2"
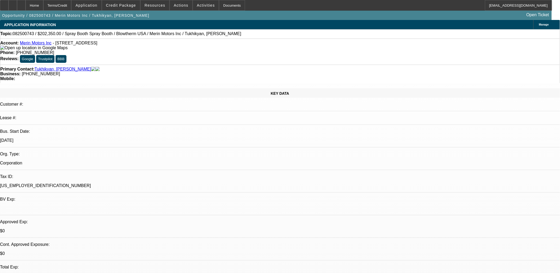
select select "4"
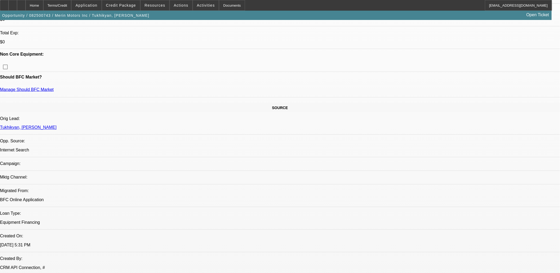
scroll to position [118, 0]
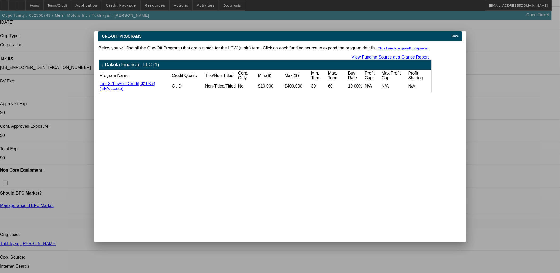
scroll to position [0, 0]
click at [453, 31] on div "Close" at bounding box center [457, 34] width 12 height 6
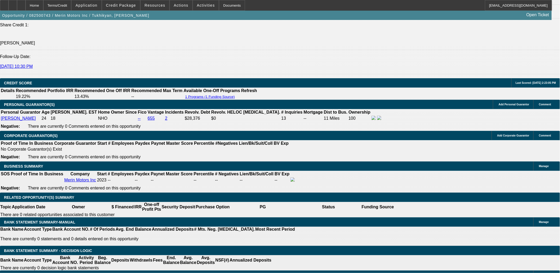
scroll to position [739, 0]
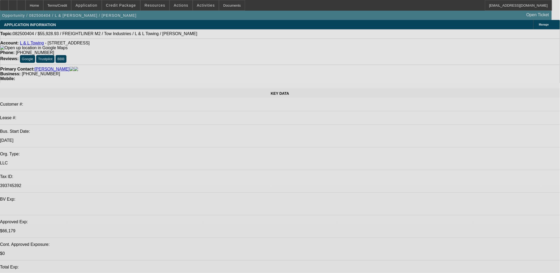
select select "0"
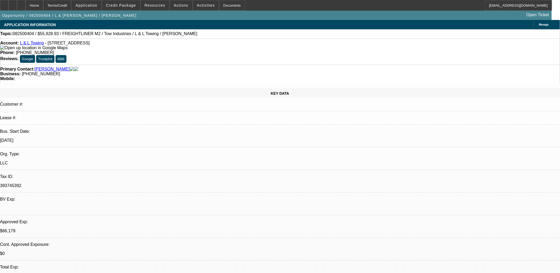
select select "2"
select select "0.1"
select select "0"
select select "2"
select select "0.1"
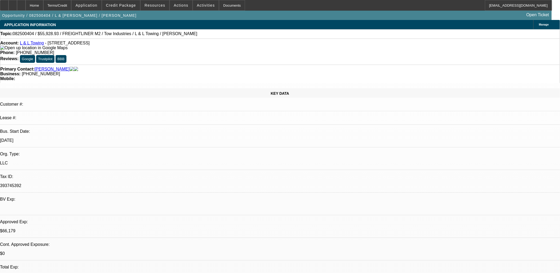
select select "0"
select select "2"
select select "0.1"
select select "0"
select select "2"
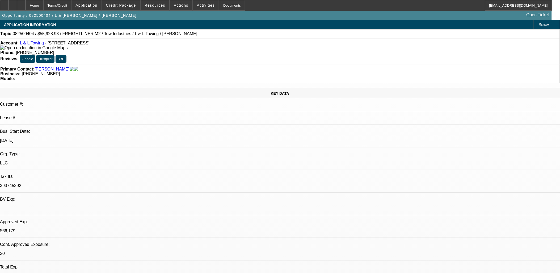
select select "0.1"
select select "1"
select select "2"
select select "4"
select select "1"
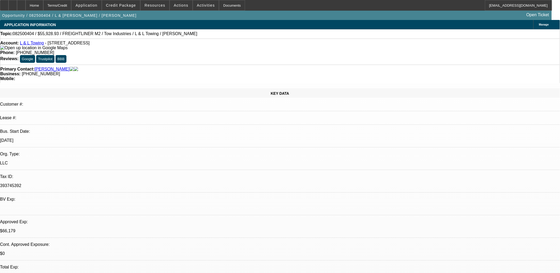
select select "2"
select select "4"
select select "1"
select select "2"
select select "4"
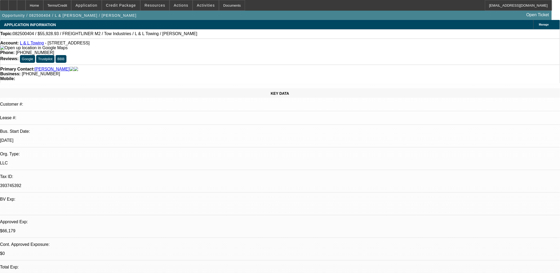
select select "1"
select select "2"
select select "4"
